Goal: Task Accomplishment & Management: Manage account settings

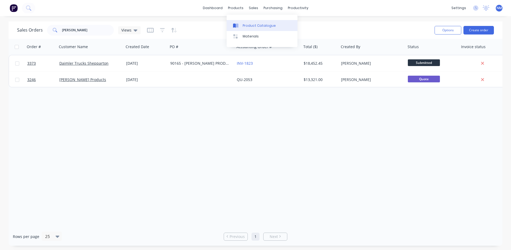
click at [246, 22] on link "Product Catalogue" at bounding box center [262, 25] width 71 height 11
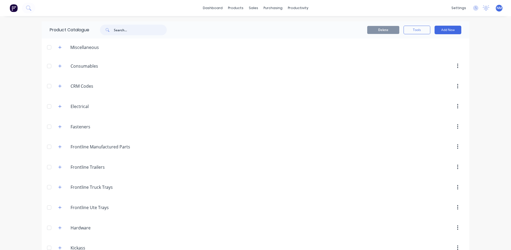
click at [125, 29] on input "text" at bounding box center [140, 30] width 53 height 11
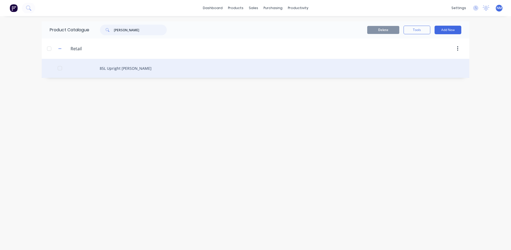
type input "[PERSON_NAME]"
click at [128, 73] on div "85L Upright [PERSON_NAME]" at bounding box center [256, 68] width 428 height 19
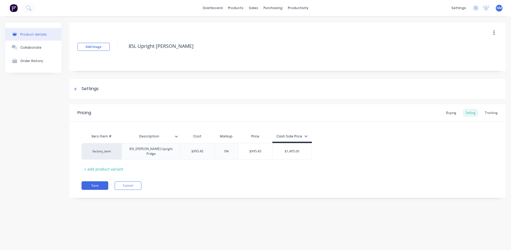
type textarea "x"
click at [78, 88] on div at bounding box center [75, 89] width 7 height 7
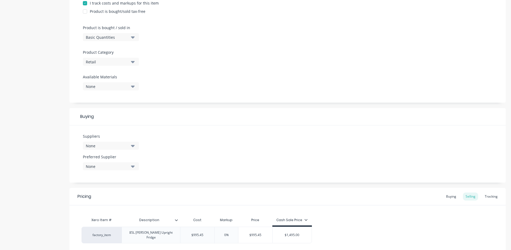
scroll to position [187, 0]
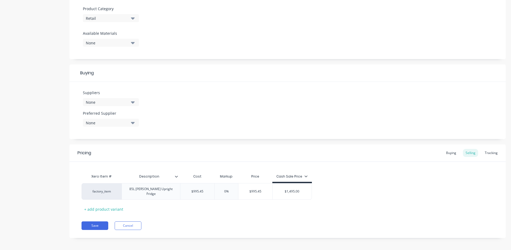
click at [134, 104] on icon "button" at bounding box center [133, 102] width 4 height 6
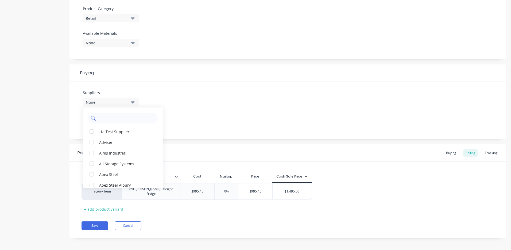
click at [110, 122] on input "text" at bounding box center [126, 118] width 57 height 11
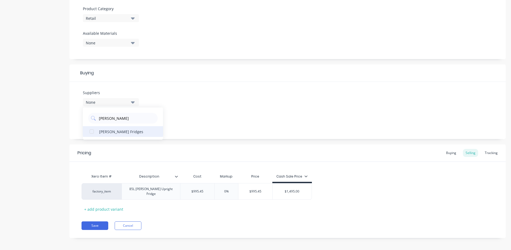
type input "[PERSON_NAME]"
click at [120, 132] on div "[PERSON_NAME] Fridges" at bounding box center [125, 132] width 53 height 6
type textarea "x"
click at [224, 111] on div "Suppliers 1 suppliers selected [PERSON_NAME] [PERSON_NAME] Fridges Preferred Su…" at bounding box center [288, 110] width 436 height 57
click at [444, 149] on div "Buying" at bounding box center [452, 153] width 16 height 8
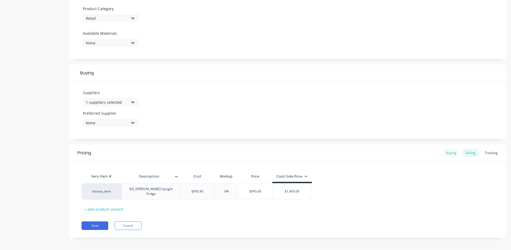
scroll to position [186, 0]
click at [464, 152] on div "Selling" at bounding box center [470, 154] width 15 height 8
click at [444, 155] on div "Buying" at bounding box center [452, 154] width 16 height 8
type input "$0.00"
click at [41, 191] on div "Product details Collaborate Order History Add image 85L Upright Fridge [PERSON_…" at bounding box center [255, 41] width 501 height 409
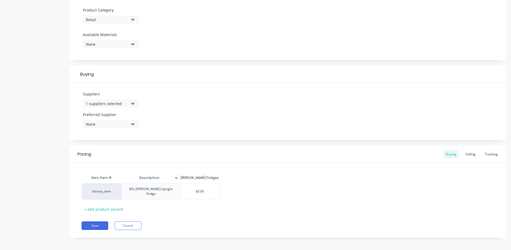
type textarea "x"
type input "9"
type textarea "x"
type input "99"
type textarea "x"
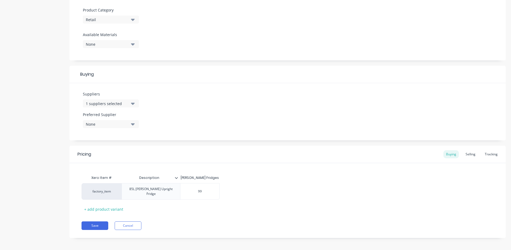
type input "995"
type textarea "x"
type input "995."
type textarea "x"
type input "995.4"
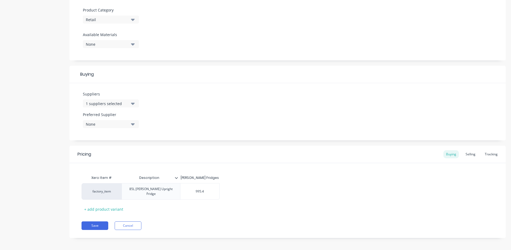
type textarea "x"
type input "995.45"
click at [467, 153] on div "Selling" at bounding box center [470, 154] width 15 height 8
click at [452, 155] on div "Buying" at bounding box center [452, 154] width 16 height 8
click at [178, 178] on icon at bounding box center [176, 178] width 3 height 2
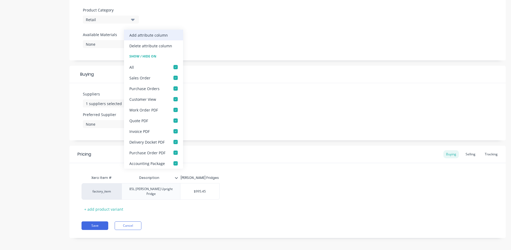
click at [162, 38] on div "Add attribute column" at bounding box center [153, 35] width 59 height 11
type textarea "x"
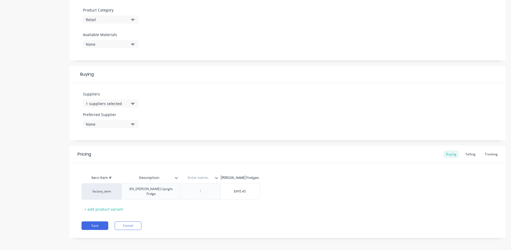
click at [204, 179] on input "text" at bounding box center [198, 177] width 37 height 5
type input "Supplier Code"
type textarea "x"
click at [202, 191] on div at bounding box center [200, 191] width 27 height 7
click at [97, 222] on button "Save" at bounding box center [95, 225] width 27 height 9
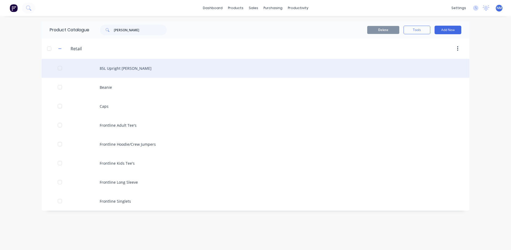
click at [133, 65] on div "85L Upright [PERSON_NAME]" at bounding box center [256, 68] width 428 height 19
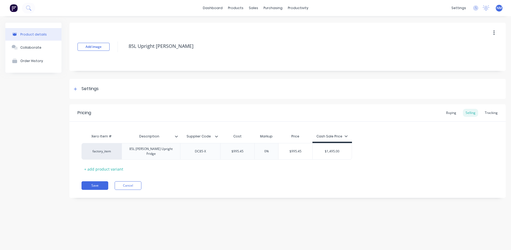
click at [495, 35] on button "button" at bounding box center [494, 33] width 13 height 10
click at [468, 49] on span "Duplicate" at bounding box center [475, 47] width 40 height 6
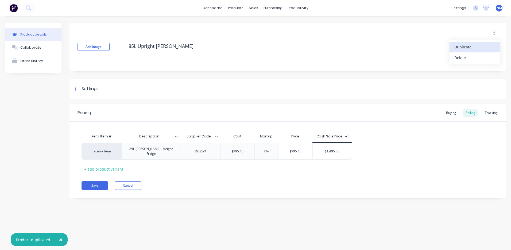
click at [468, 49] on span "Duplicate" at bounding box center [475, 47] width 40 height 6
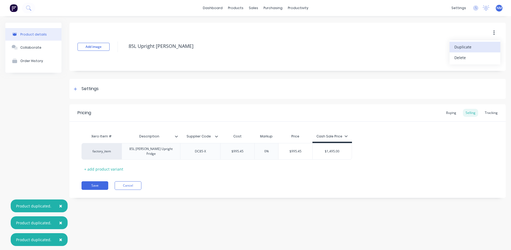
click at [468, 49] on span "Duplicate" at bounding box center [475, 47] width 40 height 6
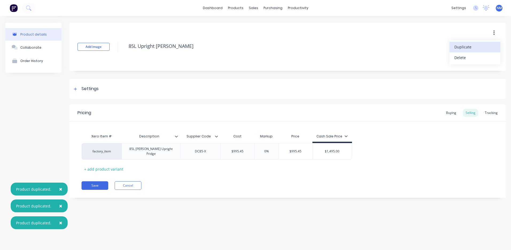
click at [468, 49] on span "Duplicate" at bounding box center [475, 47] width 40 height 6
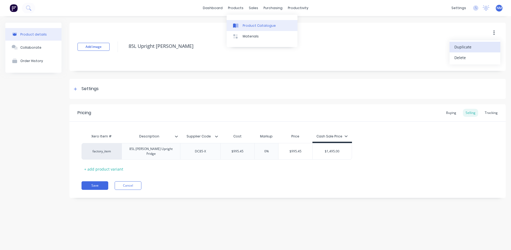
click at [251, 28] on link "Product Catalogue" at bounding box center [262, 25] width 71 height 11
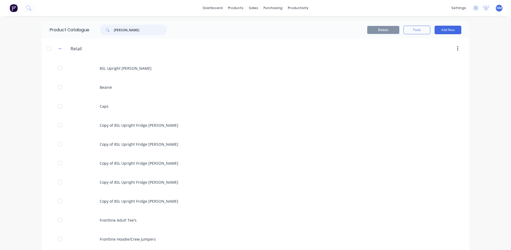
click at [137, 30] on input "[PERSON_NAME]" at bounding box center [140, 30] width 53 height 11
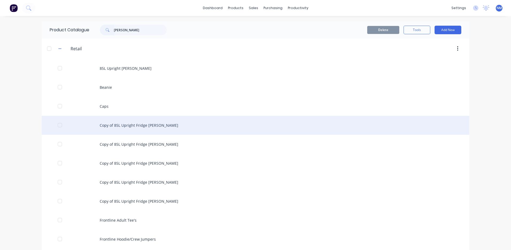
click at [147, 121] on div "Copy of 85L Upright Fridge [PERSON_NAME]" at bounding box center [256, 125] width 428 height 19
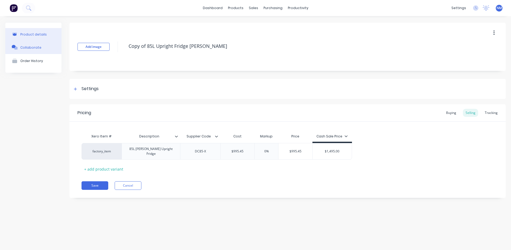
drag, startPoint x: 147, startPoint y: 47, endPoint x: 21, endPoint y: 46, distance: 126.2
click at [25, 46] on div "Product details Collaborate Order History Add image Copy of 85L Upright Fridge …" at bounding box center [255, 114] width 501 height 183
type textarea "x"
type textarea "85L Upright [PERSON_NAME]"
drag, startPoint x: 134, startPoint y: 46, endPoint x: 0, endPoint y: 46, distance: 134.0
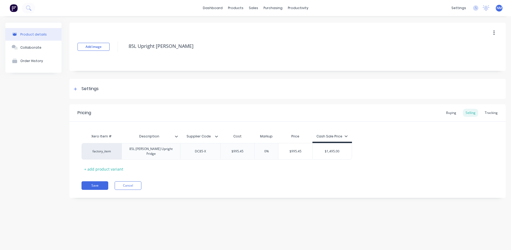
click at [0, 46] on html "dashboard products sales purchasing productivity dashboard products Product Cat…" at bounding box center [255, 125] width 511 height 250
type textarea "x"
type textarea "3L Upright [PERSON_NAME]"
type textarea "x"
type textarea "30L Upright Fridge [PERSON_NAME]"
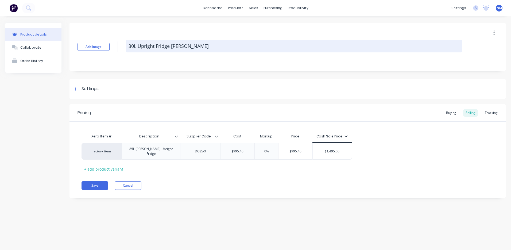
drag, startPoint x: 155, startPoint y: 46, endPoint x: 138, endPoint y: 44, distance: 16.7
click at [138, 44] on textarea "30L Upright Fridge [PERSON_NAME]" at bounding box center [294, 46] width 336 height 13
type textarea "x"
type textarea "30L D [PERSON_NAME]"
type textarea "x"
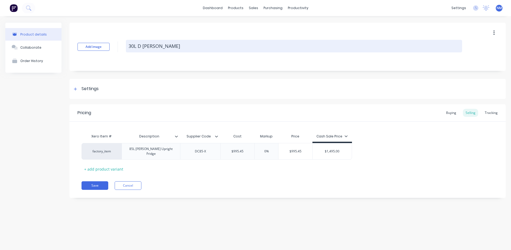
type textarea "30L Dr [PERSON_NAME]"
type textarea "x"
type textarea "30L Dra [PERSON_NAME]"
type textarea "x"
type textarea "30L Draw Fridge [PERSON_NAME]"
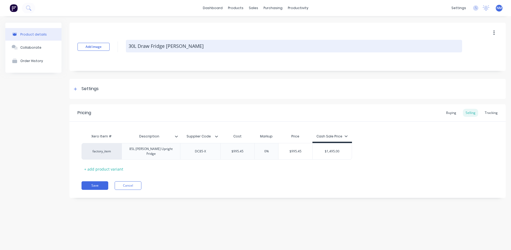
type textarea "x"
type textarea "30L [PERSON_NAME] Fridge [PERSON_NAME]"
type textarea "x"
type textarea "30L Drawer [PERSON_NAME]"
drag, startPoint x: 178, startPoint y: 49, endPoint x: 171, endPoint y: 50, distance: 7.3
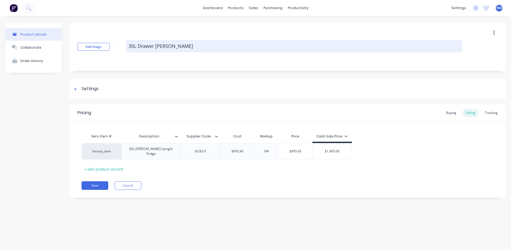
click at [171, 50] on textarea "30L Drawer [PERSON_NAME]" at bounding box center [294, 46] width 336 height 13
click at [168, 46] on textarea "30L Drawer [PERSON_NAME]" at bounding box center [294, 46] width 336 height 13
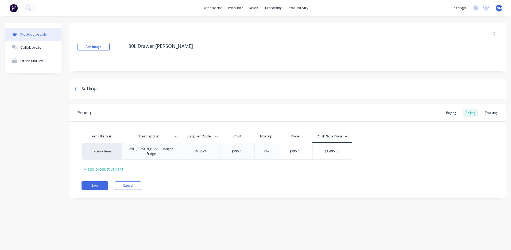
type textarea "x"
type textarea "30L Drawer Fridge/ [PERSON_NAME]"
type textarea "x"
type textarea "30L Drawer Fridge/[PERSON_NAME]"
type textarea "x"
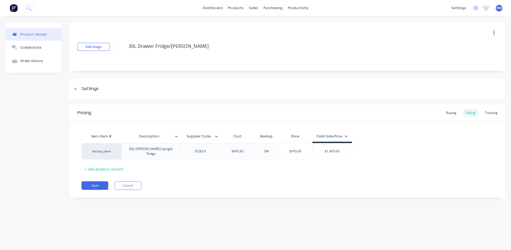
type textarea "30L Drawer Fridge/Fr [PERSON_NAME]"
type textarea "x"
type textarea "30L Drawer Fridge/Fre [PERSON_NAME]"
type textarea "x"
type textarea "30L Drawer Fridge/Free [PERSON_NAME]"
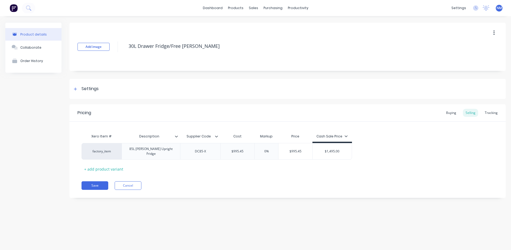
type textarea "x"
type textarea "30L Drawer Fridge/Freez [PERSON_NAME]"
type textarea "x"
type textarea "30L Drawer Fridge/Freeze [PERSON_NAME]"
type textarea "x"
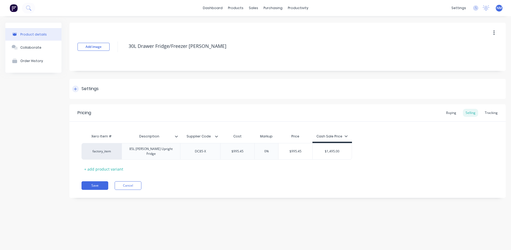
type textarea "30L Drawer Fridge/Freezer [PERSON_NAME]"
type textarea "x"
type textarea "30L Drawer Fridge/Freezer [PERSON_NAME]"
click at [75, 88] on icon at bounding box center [75, 88] width 3 height 3
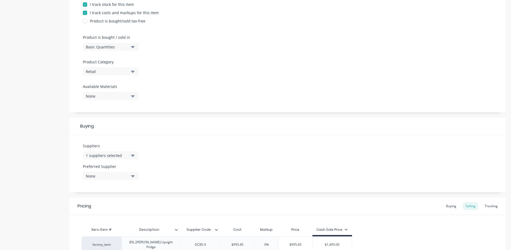
scroll to position [187, 0]
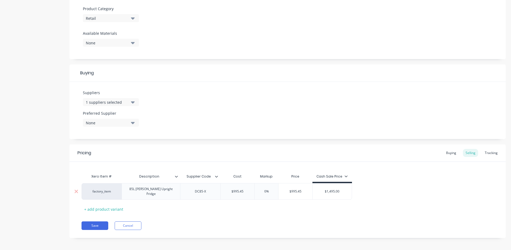
click at [211, 190] on div "DC85-X" at bounding box center [200, 191] width 27 height 7
click at [82, 193] on div "factory_item 85L [PERSON_NAME] Upright Fridge DC85-X $995.45 0% $995.45 $1,495.…" at bounding box center [217, 191] width 271 height 17
type textarea "x"
click at [174, 191] on div "85L [PERSON_NAME] Upright Fridge" at bounding box center [151, 192] width 54 height 12
drag, startPoint x: 174, startPoint y: 191, endPoint x: 45, endPoint y: 198, distance: 129.1
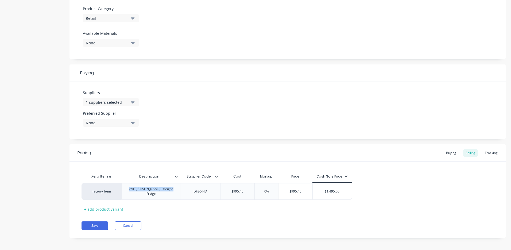
click at [45, 198] on div "Product details Collaborate Order History Add image 30L Drawer Fridge/Freezer […" at bounding box center [255, 41] width 501 height 410
drag, startPoint x: 245, startPoint y: 195, endPoint x: 178, endPoint y: 199, distance: 66.7
click at [178, 199] on div "factory_item 30L Drawer Fridge Freezer - HD Series DF30-HD $995.45 0% $995.45 $…" at bounding box center [288, 191] width 412 height 17
type textarea "x"
type input "$995.45"
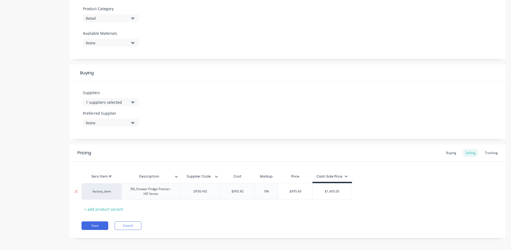
drag, startPoint x: 244, startPoint y: 191, endPoint x: 131, endPoint y: 194, distance: 113.4
click at [137, 194] on div "factory_item 30L Drawer Fridge Freezer - HD Series DF30-HD $995.45 $995.45 0% $…" at bounding box center [217, 191] width 271 height 17
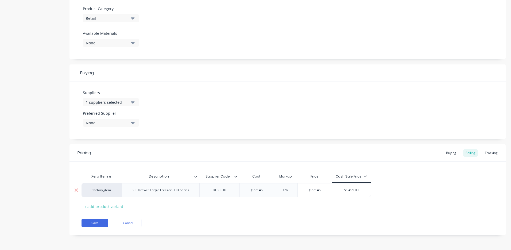
click at [208, 190] on div "factory_item 30L Drawer Fridge Freezer - HD Series DF30-HD $995.45 $995.45 0% $…" at bounding box center [227, 190] width 290 height 14
type textarea "x"
type input "$995.4"
type textarea "x"
type input "$995"
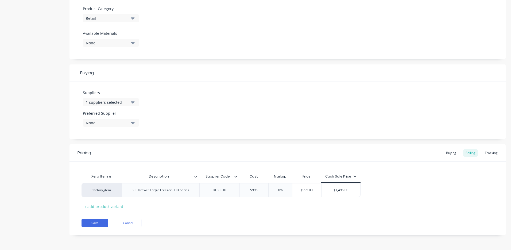
type textarea "x"
type input "$99"
type textarea "x"
type input "$9"
type textarea "x"
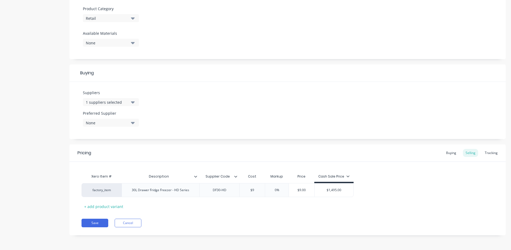
type input "$"
type textarea "x"
type input "1"
type textarea "x"
type input "10"
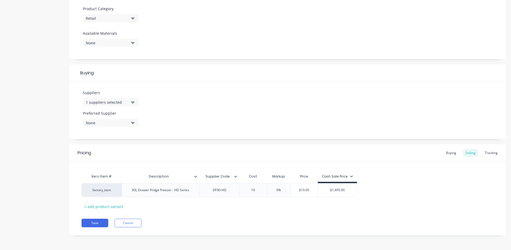
type textarea "x"
type input "100"
type textarea "x"
type input "1000.00"
click at [447, 154] on div "Buying" at bounding box center [452, 153] width 16 height 8
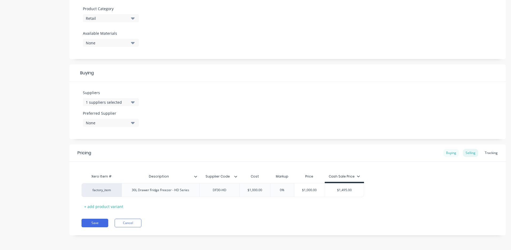
scroll to position [186, 0]
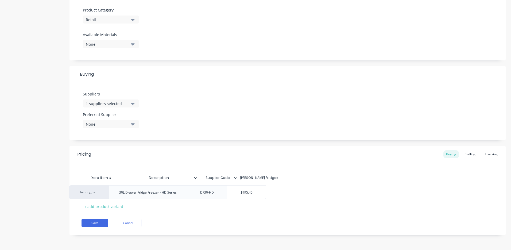
drag, startPoint x: 267, startPoint y: 193, endPoint x: 124, endPoint y: 202, distance: 143.6
click at [176, 203] on div "Xero Item # Description Supplier Code [PERSON_NAME] Fridges factory_item 30L Dr…" at bounding box center [288, 192] width 412 height 38
type input "$995.45"
drag, startPoint x: 264, startPoint y: 190, endPoint x: 214, endPoint y: 190, distance: 49.5
click at [219, 190] on div "factory_item 30L Drawer Fridge Freezer - HD Series DF30-HD $995.45 $995.45" at bounding box center [180, 190] width 197 height 14
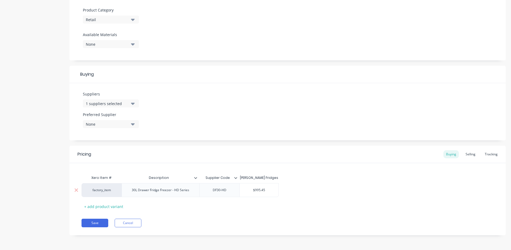
drag, startPoint x: 266, startPoint y: 189, endPoint x: 217, endPoint y: 188, distance: 49.2
click at [217, 188] on div "factory_item 30L Drawer Fridge Freezer - HD Series DF30-HD $995.45 $995.45" at bounding box center [180, 190] width 197 height 14
type textarea "x"
type input "1"
type textarea "x"
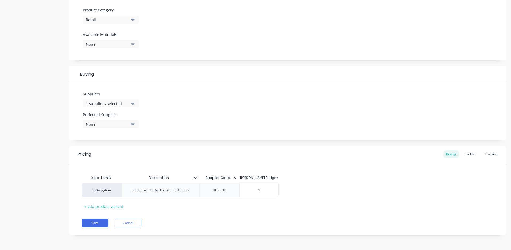
type input "10"
type textarea "x"
type input "100"
type textarea "x"
type input "1000"
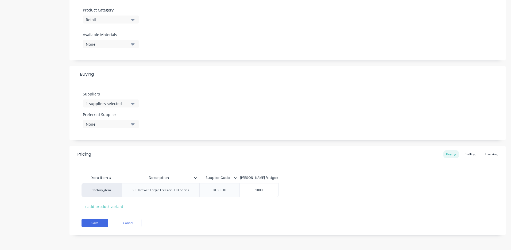
type textarea "x"
type input "1000."
type textarea "x"
type input "1000.0"
type textarea "x"
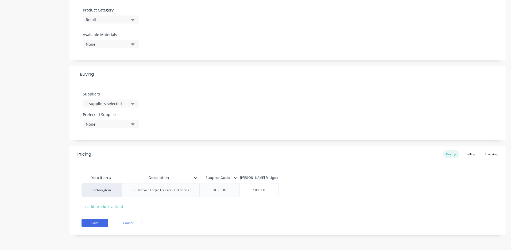
type input "1000.00"
click at [355, 219] on div "Save Cancel" at bounding box center [294, 223] width 424 height 9
click at [463, 155] on div "Selling" at bounding box center [470, 154] width 15 height 8
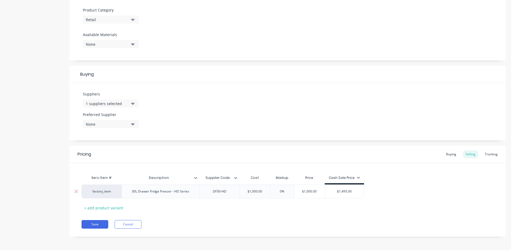
type input "$1,495.00"
drag, startPoint x: 353, startPoint y: 190, endPoint x: 253, endPoint y: 190, distance: 100.6
click at [253, 190] on div "factory_item 30L Drawer Fridge Freezer - HD Series DF30-HD $1,000.00 0% $1,000.…" at bounding box center [223, 192] width 283 height 14
type textarea "x"
type input "1"
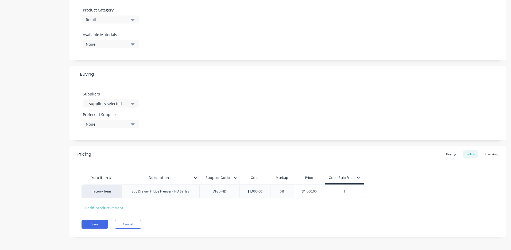
type textarea "x"
type input "14"
type textarea "x"
type input "148"
type textarea "x"
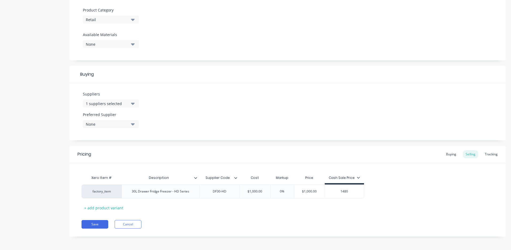
type input "1480"
click at [401, 195] on div "factory_item 30L Drawer Fridge Freezer - HD Series DF30-HD $1,000.00 0% $1,000.…" at bounding box center [288, 192] width 412 height 14
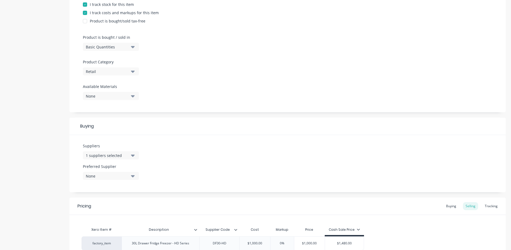
scroll to position [187, 0]
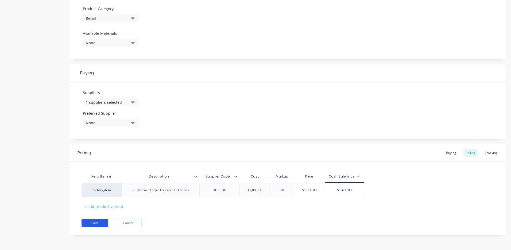
click at [104, 221] on button "Save" at bounding box center [95, 223] width 27 height 9
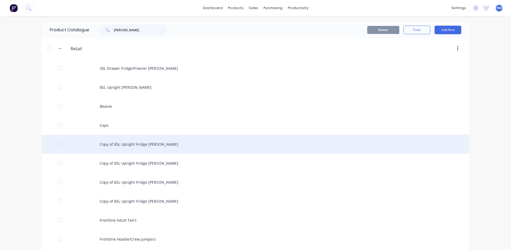
click at [138, 145] on div "Copy of 85L Upright Fridge [PERSON_NAME]" at bounding box center [256, 144] width 428 height 19
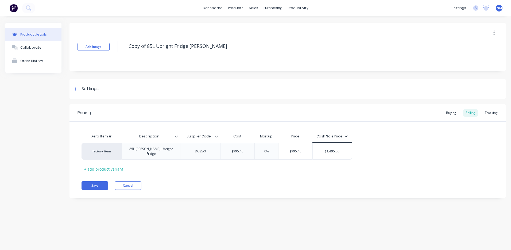
drag, startPoint x: 152, startPoint y: 45, endPoint x: 122, endPoint y: 44, distance: 30.0
click at [122, 44] on div "Add image Copy of 85L Upright Fridge [PERSON_NAME]" at bounding box center [288, 47] width 436 height 48
type textarea "x"
type textarea "5L Upright [PERSON_NAME]"
type textarea "x"
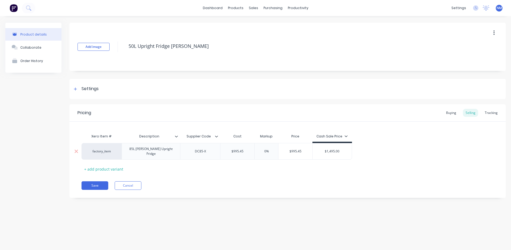
type textarea "50L Upright Fridge [PERSON_NAME]"
type textarea "x"
type textarea "50L Upright Fridge [PERSON_NAME]"
click at [203, 150] on div "DC85-X" at bounding box center [200, 151] width 27 height 7
type textarea "x"
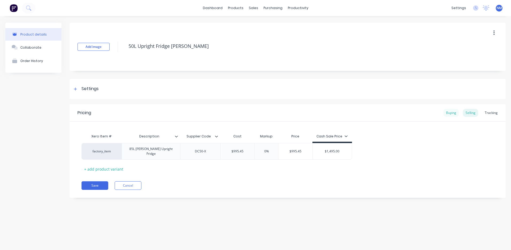
click at [454, 113] on div "Buying" at bounding box center [452, 113] width 16 height 8
type input "$995.45"
drag, startPoint x: 249, startPoint y: 148, endPoint x: 28, endPoint y: 167, distance: 222.0
click at [33, 167] on div "Product details Collaborate Order History Add image 50L Upright Fridge [PERSON_…" at bounding box center [255, 114] width 501 height 182
type textarea "x"
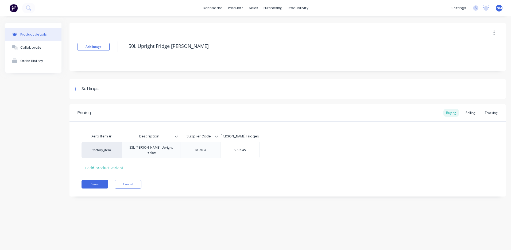
type input "8"
type textarea "x"
type input "81"
type textarea "x"
type input "813"
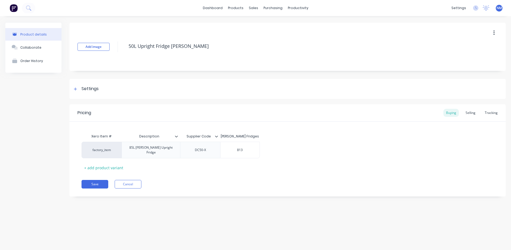
type textarea "x"
type input "813."
type textarea "x"
type input "813.6"
type textarea "x"
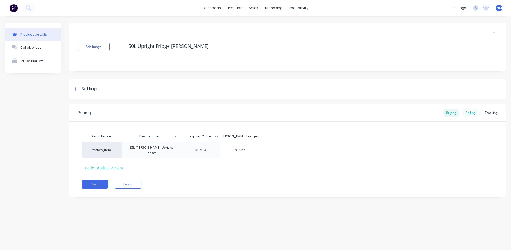
type input "813.63"
click at [469, 115] on div "Selling" at bounding box center [470, 113] width 15 height 8
type input "$995.45"
drag, startPoint x: 119, startPoint y: 156, endPoint x: 60, endPoint y: 156, distance: 59.1
click at [89, 156] on div "factory_item 85L [PERSON_NAME] Upright Fridge DC50-X $995.45 $995.45 0% $995.45…" at bounding box center [217, 151] width 271 height 17
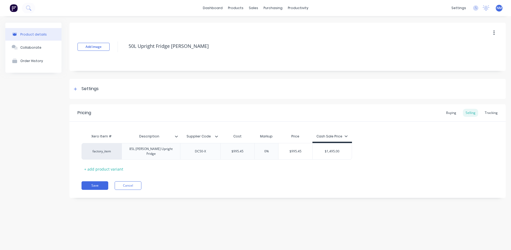
type textarea "x"
type input "8"
type textarea "x"
type input "81"
type textarea "x"
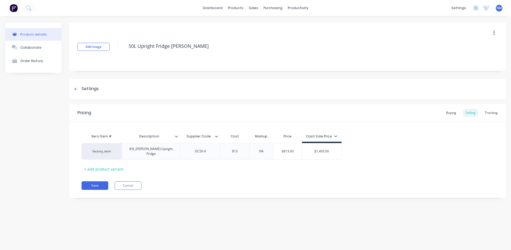
type input "813."
type textarea "x"
type input "813.6"
type textarea "x"
type input "813.63"
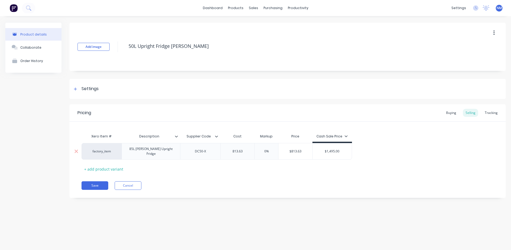
type input "$1,495.00"
drag, startPoint x: 343, startPoint y: 149, endPoint x: 300, endPoint y: 133, distance: 46.2
click at [270, 150] on div "factory_item 85L [PERSON_NAME] Upright Fridge DC50-X $813.63 813.63 0% $813.63 …" at bounding box center [217, 151] width 271 height 17
type textarea "x"
type input "1"
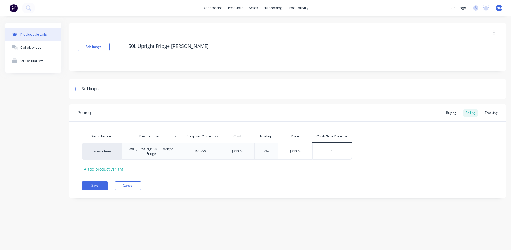
type textarea "x"
type input "10"
type textarea "x"
type input "1"
type textarea "x"
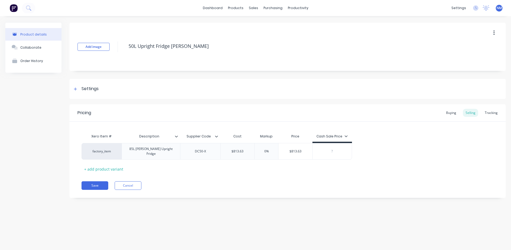
type textarea "x"
type input "1"
type textarea "x"
type input "10"
type textarea "x"
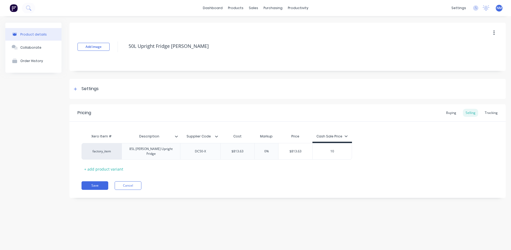
type input "108"
type textarea "x"
type input "1086"
type textarea "x"
type input "1086."
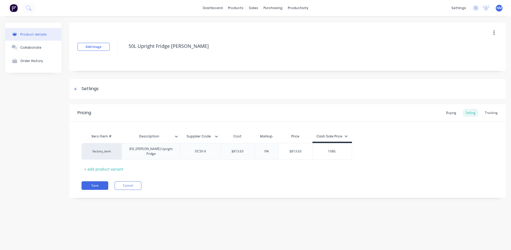
type textarea "x"
type input "1086.3"
type textarea "x"
type input "1086.36"
click at [386, 152] on div "factory_item 85L [PERSON_NAME] Upright Fridge DC50-X $813.63 813.63 0% $813.63 …" at bounding box center [288, 151] width 412 height 17
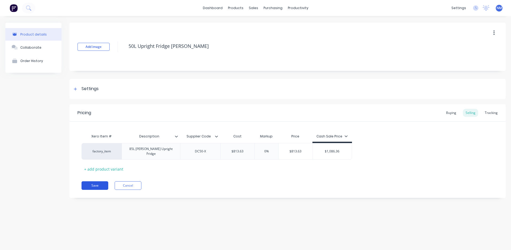
click at [97, 181] on button "Save" at bounding box center [95, 185] width 27 height 9
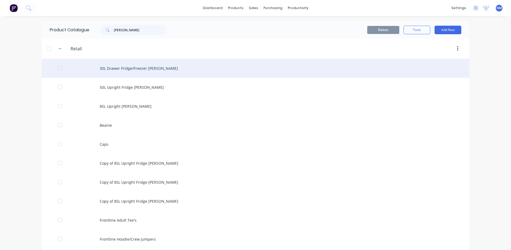
click at [132, 65] on div "30L Drawer Fridge/Freezer [PERSON_NAME]" at bounding box center [256, 68] width 428 height 19
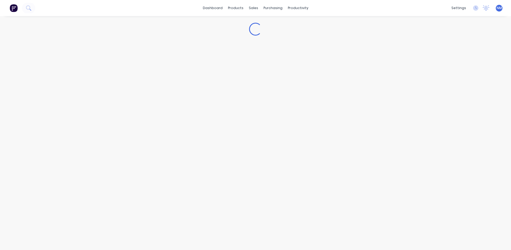
type textarea "x"
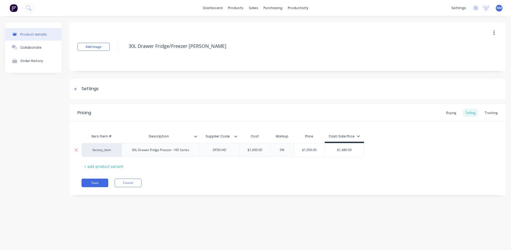
type input "$1,480.00"
drag, startPoint x: 357, startPoint y: 150, endPoint x: 220, endPoint y: 151, distance: 136.4
click at [268, 149] on div "factory_item 30L Drawer Fridge Freezer - HD Series DF30-HD $1,000.00 0% $1,000.…" at bounding box center [223, 150] width 283 height 14
type textarea "x"
type input "13"
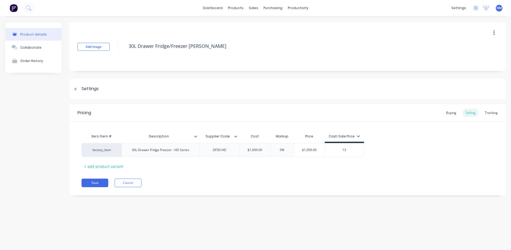
type textarea "x"
type input "134"
type textarea "x"
type input "1345"
type textarea "x"
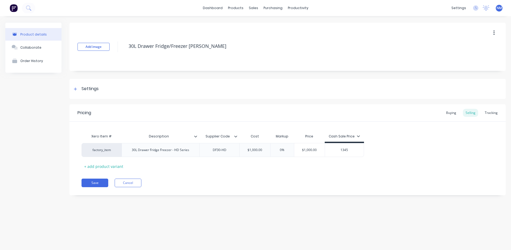
type input "1345."
type textarea "x"
type input "1345.4"
type textarea "x"
type input "1345.45"
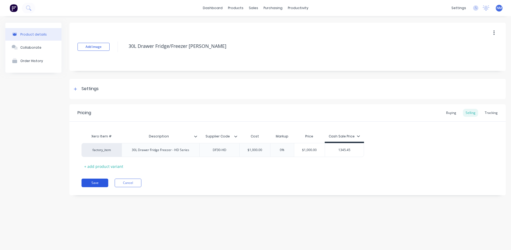
click at [92, 181] on button "Save" at bounding box center [95, 183] width 27 height 9
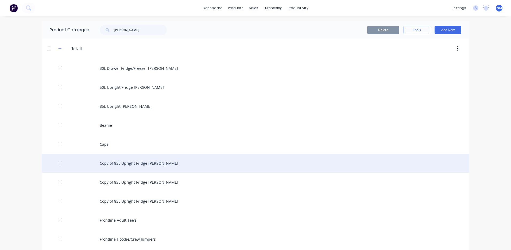
click at [159, 164] on div "Copy of 85L Upright Fridge [PERSON_NAME]" at bounding box center [256, 163] width 428 height 19
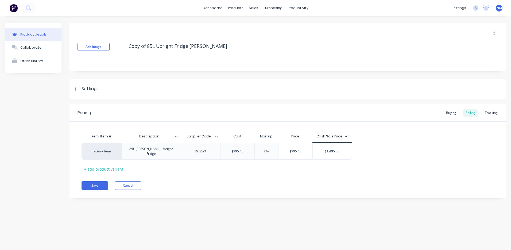
drag, startPoint x: 150, startPoint y: 45, endPoint x: 114, endPoint y: 45, distance: 35.6
click at [114, 45] on div "Add image Copy of 85L Upright Fridge [PERSON_NAME]" at bounding box center [288, 47] width 436 height 48
type textarea "x"
type textarea "65L Upright [PERSON_NAME]"
type textarea "x"
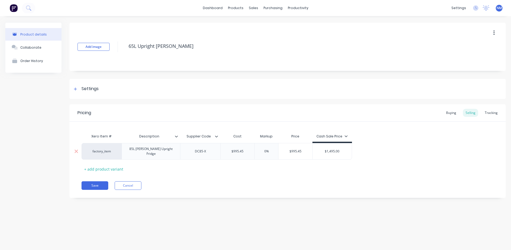
type textarea "65L Upright [PERSON_NAME]"
drag, startPoint x: 201, startPoint y: 152, endPoint x: 204, endPoint y: 152, distance: 2.9
click at [202, 152] on div "DC85-X" at bounding box center [200, 151] width 27 height 7
type textarea "x"
type input "$995.45"
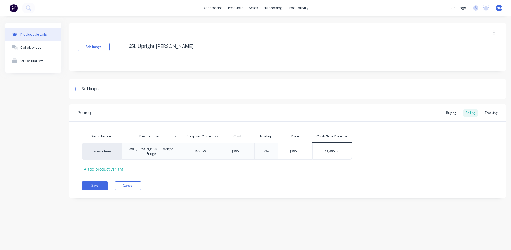
drag, startPoint x: 241, startPoint y: 151, endPoint x: 67, endPoint y: 151, distance: 174.4
click at [82, 151] on div "factory_item 85L [PERSON_NAME] Upright Fridge DC65-X $995.45 $995.45 0% $995.45…" at bounding box center [217, 151] width 271 height 17
type textarea "x"
type input "8"
type textarea "x"
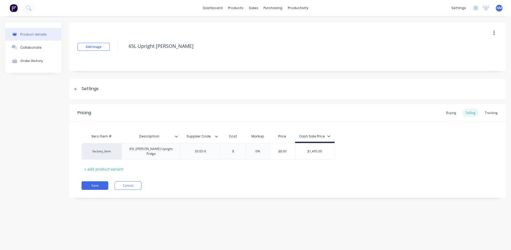
type input "87"
type textarea "x"
type input "877."
type textarea "x"
type input "877.2"
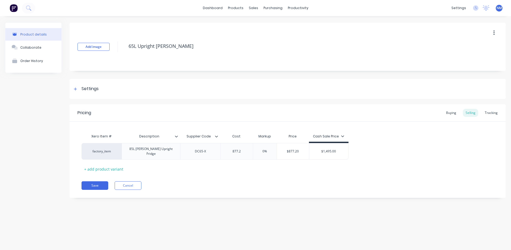
type textarea "x"
type input "877.27"
click at [454, 112] on div "Buying" at bounding box center [452, 113] width 16 height 8
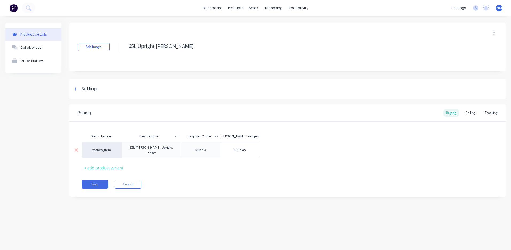
type input "$995.45"
drag, startPoint x: 248, startPoint y: 150, endPoint x: 5, endPoint y: 152, distance: 242.6
click at [24, 152] on div "Product details Collaborate Order History Add image 65L Upright Fridge [PERSON_…" at bounding box center [255, 114] width 501 height 182
type textarea "x"
type input "8"
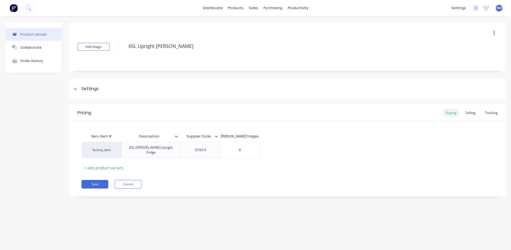
type textarea "x"
type input "87"
type textarea "x"
type input "877"
type textarea "x"
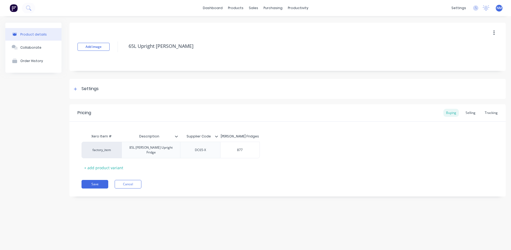
type input "877."
click at [472, 112] on div "Selling" at bounding box center [470, 113] width 15 height 8
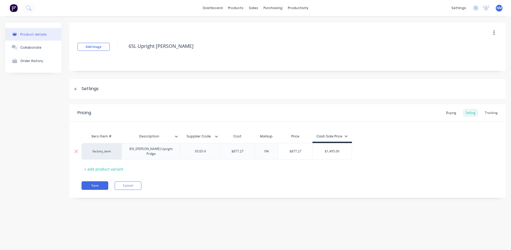
drag, startPoint x: 343, startPoint y: 151, endPoint x: 105, endPoint y: 151, distance: 238.0
click at [136, 151] on div "factory_item 85L [PERSON_NAME] Upright Fridge DC65-X $877.27 0% $877.27 $1,495.…" at bounding box center [217, 151] width 271 height 17
click at [100, 184] on button "Save" at bounding box center [95, 185] width 27 height 9
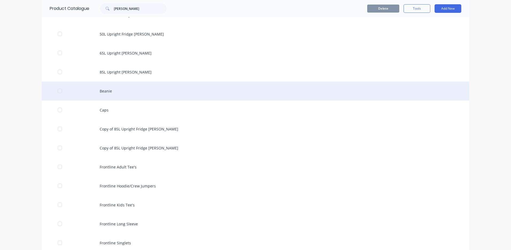
scroll to position [53, 0]
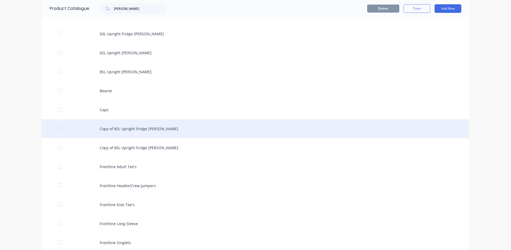
click at [118, 132] on div "Copy of 85L Upright Fridge [PERSON_NAME]" at bounding box center [256, 128] width 428 height 19
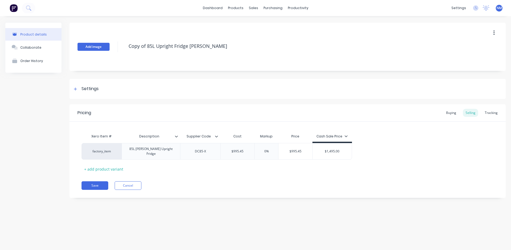
drag, startPoint x: 152, startPoint y: 45, endPoint x: 89, endPoint y: 44, distance: 63.4
click at [89, 44] on div "Add image Copy of 85L Upright Fridge [PERSON_NAME]" at bounding box center [288, 47] width 436 height 48
click at [201, 152] on div "DC85-X" at bounding box center [200, 151] width 27 height 7
click at [450, 113] on div "Buying" at bounding box center [452, 113] width 16 height 8
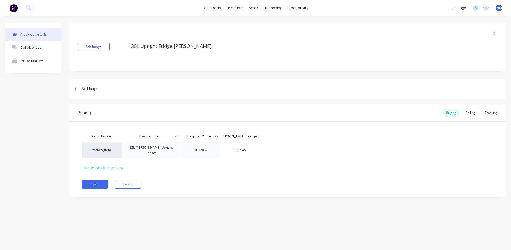
drag, startPoint x: 248, startPoint y: 150, endPoint x: 29, endPoint y: 156, distance: 219.1
click at [193, 147] on div "factory_item 85L [PERSON_NAME] Upright Fridge DC130-X $995.45 $995.45" at bounding box center [171, 150] width 178 height 17
click at [471, 114] on div "Selling" at bounding box center [470, 113] width 15 height 8
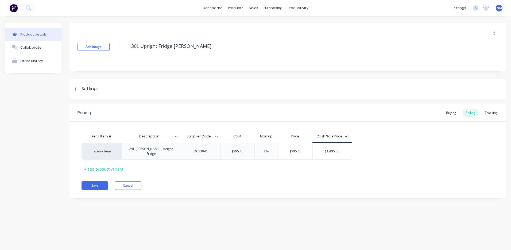
drag, startPoint x: 246, startPoint y: 148, endPoint x: 14, endPoint y: 155, distance: 231.7
click at [100, 154] on div "factory_item 85L [PERSON_NAME] Upright Fridge DC130-X $995.45 $995.45 0% $995.4…" at bounding box center [217, 151] width 271 height 17
drag, startPoint x: 344, startPoint y: 151, endPoint x: 157, endPoint y: 154, distance: 187.0
click at [193, 154] on div "factory_item 85L [PERSON_NAME] Upright Fridge DC130-X $1,118.18 1118.18 0% $1,1…" at bounding box center [219, 151] width 274 height 17
click at [400, 159] on div "Xero Item # Description Supplier Code Cost Markup Price Cash Sale Price factory…" at bounding box center [288, 152] width 412 height 42
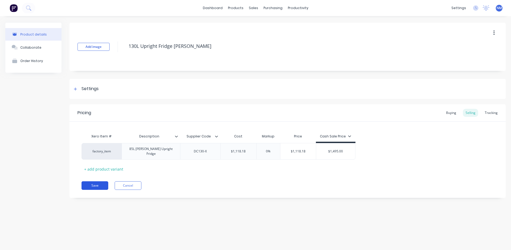
click at [99, 183] on button "Save" at bounding box center [95, 185] width 27 height 9
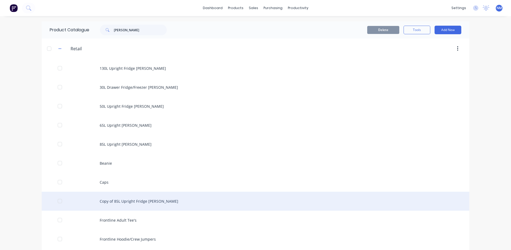
click at [143, 204] on div "Copy of 85L Upright Fridge [PERSON_NAME]" at bounding box center [256, 201] width 428 height 19
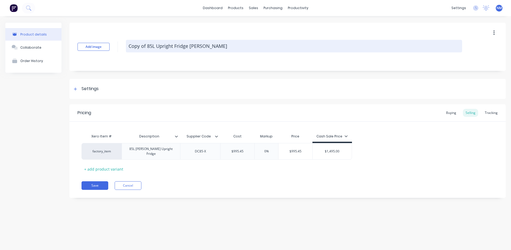
click at [151, 47] on textarea "Copy of 85L Upright Fridge [PERSON_NAME]" at bounding box center [294, 46] width 336 height 13
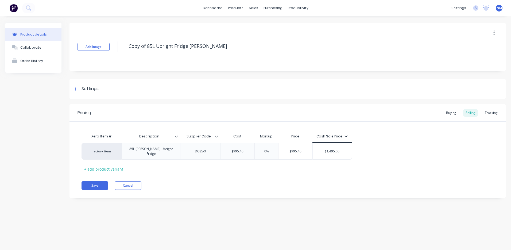
drag, startPoint x: 153, startPoint y: 46, endPoint x: 123, endPoint y: 45, distance: 29.7
click at [123, 45] on div "Add image Copy of 85L Upright Fridge [PERSON_NAME]" at bounding box center [288, 47] width 436 height 48
click at [203, 150] on div "DC85-X" at bounding box center [200, 151] width 27 height 7
click at [208, 152] on div "DC190-X" at bounding box center [200, 151] width 27 height 7
click at [456, 113] on div "Buying" at bounding box center [452, 113] width 16 height 8
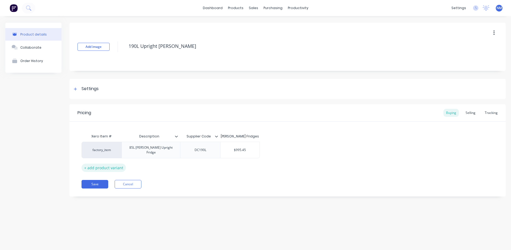
drag, startPoint x: 248, startPoint y: 150, endPoint x: 117, endPoint y: 164, distance: 131.8
click at [140, 162] on div "Xero Item # Description Supplier Code [PERSON_NAME] Fridges factory_item 85L [P…" at bounding box center [288, 151] width 412 height 41
click at [470, 115] on div "Selling" at bounding box center [470, 113] width 15 height 8
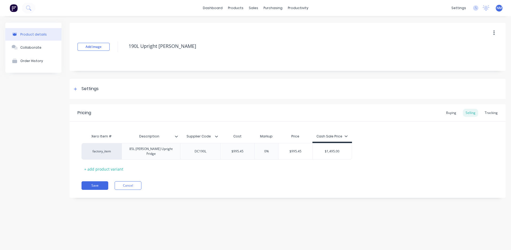
drag, startPoint x: 344, startPoint y: 150, endPoint x: 63, endPoint y: 154, distance: 280.6
click at [117, 153] on div "factory_item 85L [PERSON_NAME] Upright Fridge DC190L $995.45 0% $995.45 $1,495.…" at bounding box center [217, 151] width 271 height 17
drag, startPoint x: 247, startPoint y: 151, endPoint x: 1, endPoint y: 153, distance: 245.8
click at [62, 153] on div "Product details Collaborate Order History Add image 190L Upright Fridge [PERSON…" at bounding box center [255, 114] width 501 height 183
drag, startPoint x: 337, startPoint y: 150, endPoint x: 182, endPoint y: 153, distance: 154.9
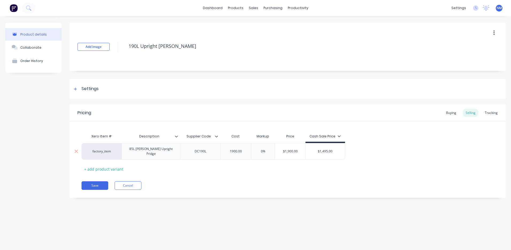
click at [182, 153] on div "factory_item 85L [PERSON_NAME] Upright Fridge DC190L $1,900.00 1900.00 0% $1,90…" at bounding box center [214, 151] width 264 height 17
click at [386, 172] on div "Pricing Buying Selling Tracking Xero Item # Description Supplier Code Cost Mark…" at bounding box center [288, 151] width 436 height 94
click at [97, 181] on button "Save" at bounding box center [95, 185] width 27 height 9
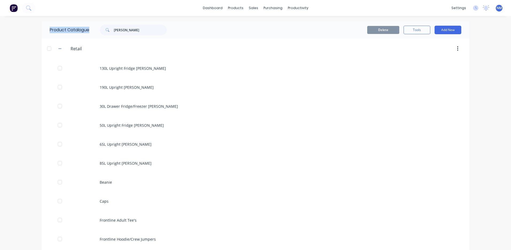
click at [5, 35] on div "dashboard products sales purchasing productivity dashboard products Product Cat…" at bounding box center [255, 125] width 511 height 250
drag, startPoint x: 138, startPoint y: 29, endPoint x: 0, endPoint y: 33, distance: 138.3
click at [0, 33] on html "dashboard products sales purchasing productivity dashboard products Product Cat…" at bounding box center [255, 125] width 511 height 250
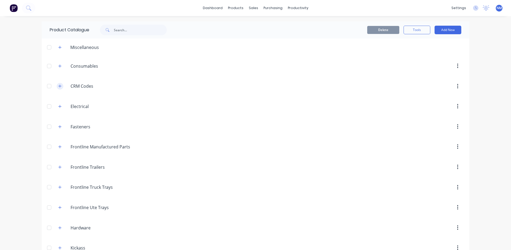
click at [58, 85] on icon "button" at bounding box center [59, 86] width 3 height 4
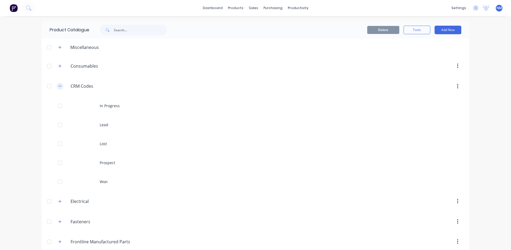
click at [58, 85] on icon "button" at bounding box center [59, 86] width 3 height 4
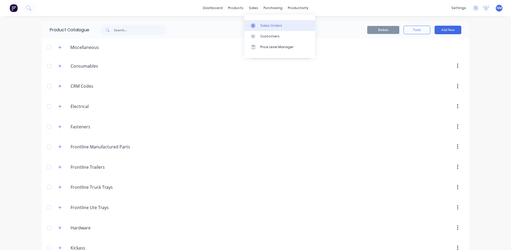
click at [257, 25] on div at bounding box center [255, 25] width 8 height 5
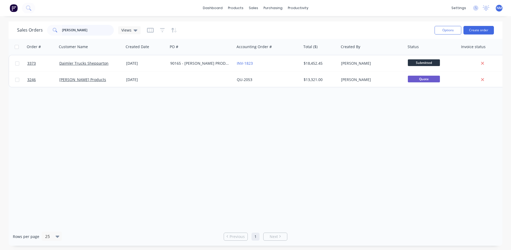
drag, startPoint x: 102, startPoint y: 29, endPoint x: 0, endPoint y: 28, distance: 102.2
click at [0, 28] on html "dashboard products sales purchasing productivity dashboard products Product Cat…" at bounding box center [255, 125] width 511 height 250
